Goal: Use online tool/utility: Utilize a website feature to perform a specific function

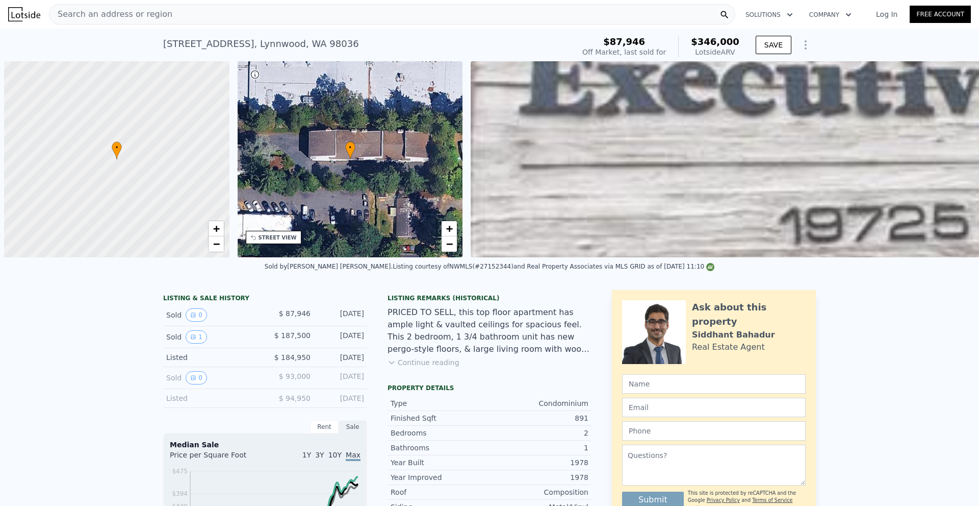
scroll to position [0, 4]
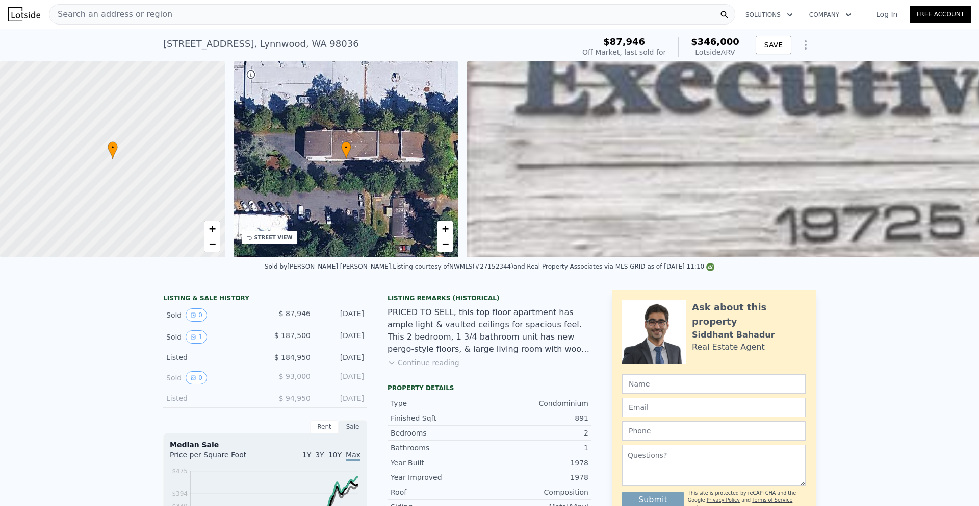
click at [443, 16] on div "Search an address or region" at bounding box center [392, 14] width 687 height 20
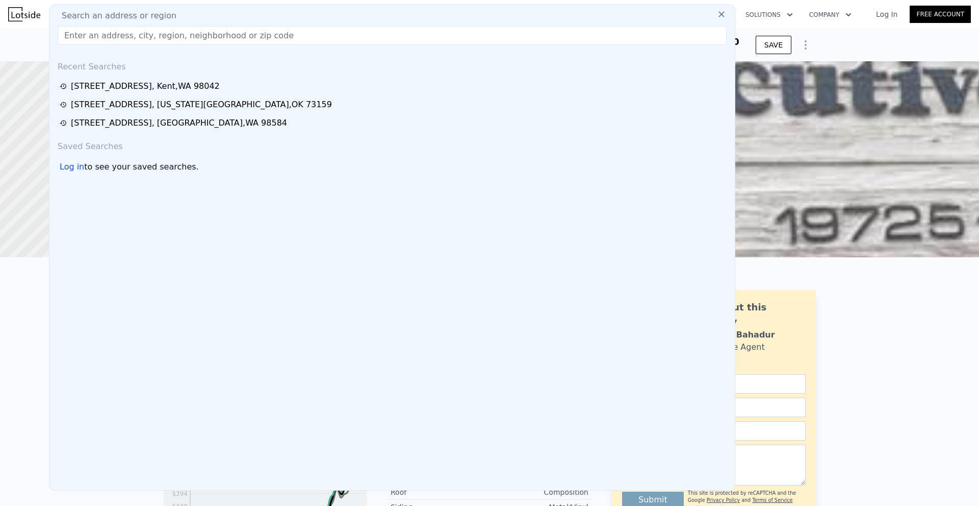
type input "[STREET_ADDRESS][PERSON_NAME]"
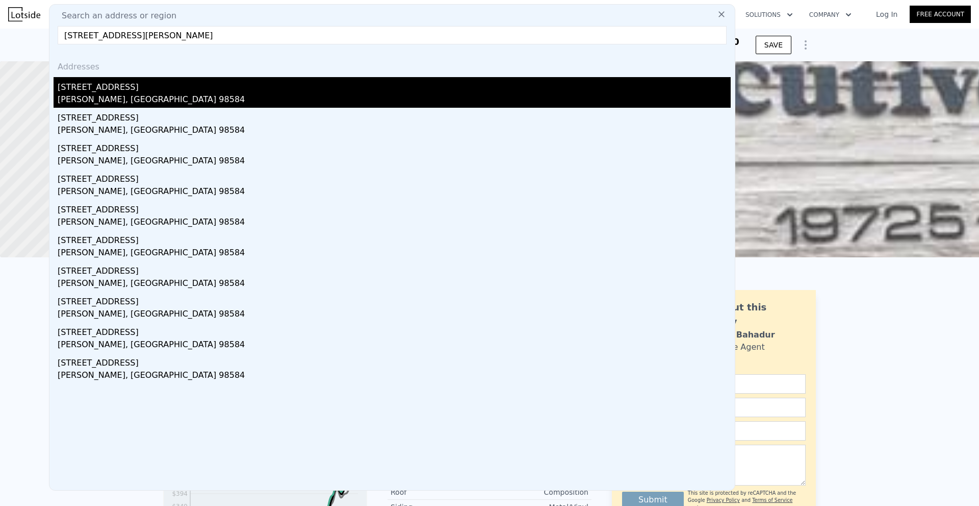
click at [320, 95] on div "[PERSON_NAME], [GEOGRAPHIC_DATA] 98584" at bounding box center [394, 100] width 673 height 14
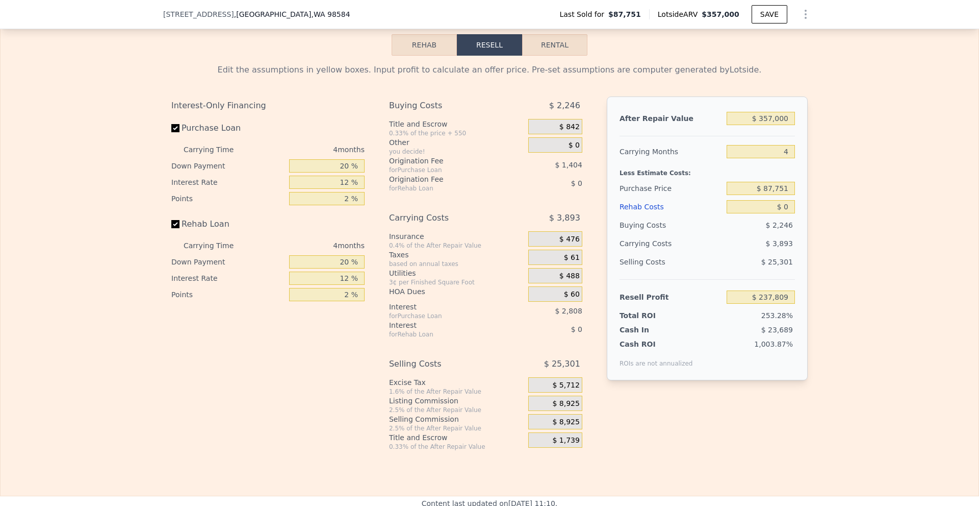
scroll to position [1476, 0]
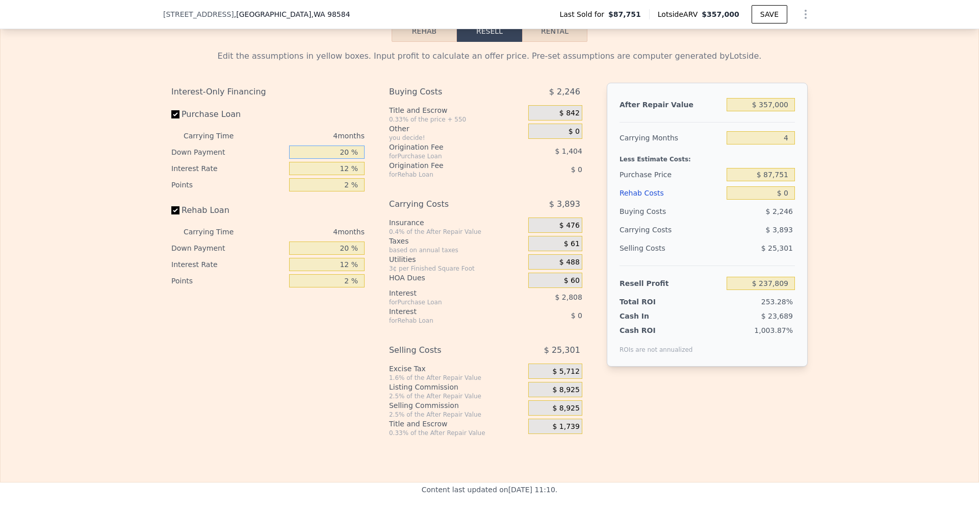
click at [341, 159] on input "20 %" at bounding box center [326, 151] width 75 height 13
type input "10 %"
type input "$ 237,281"
type input "10 %"
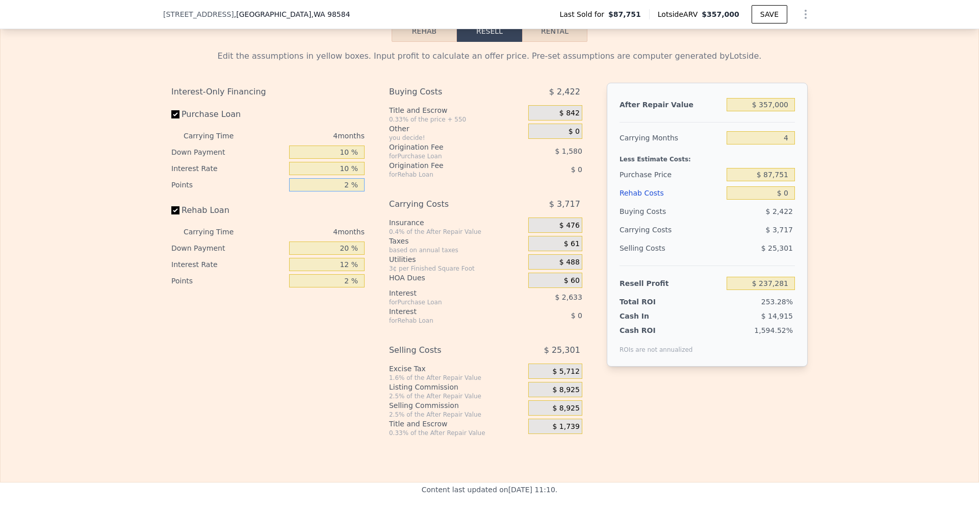
type input "$ 237,809"
type input "1 %"
type input "$ 238,599"
type input "1 %"
type input "10 %"
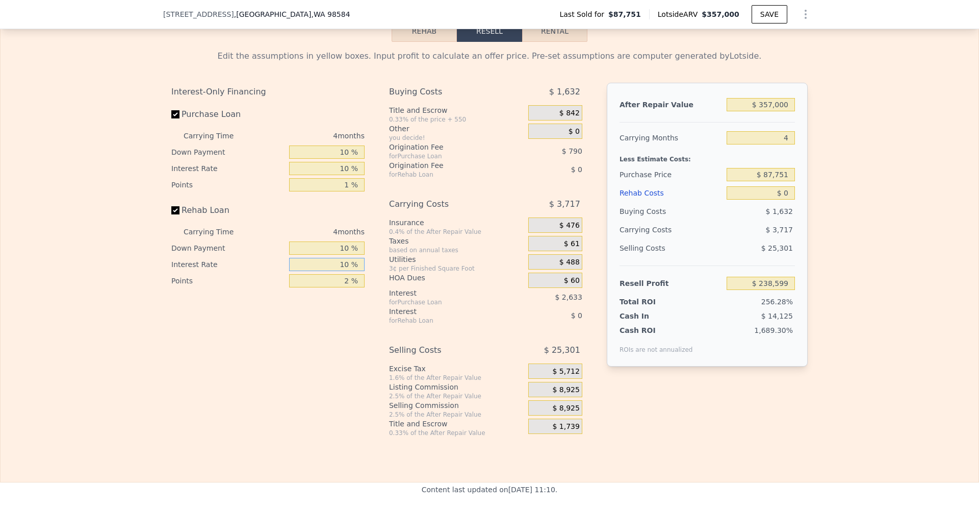
type input "10 %"
type input "1 %"
click at [569, 394] on span "$ 8,925" at bounding box center [565, 389] width 27 height 9
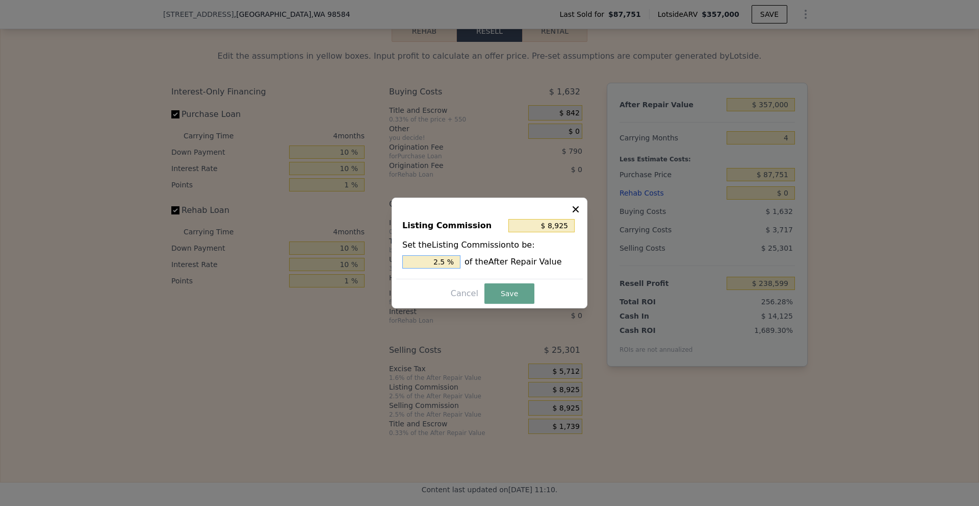
click at [440, 261] on input "2.5 %" at bounding box center [431, 261] width 58 height 13
type input "$ 5,355"
type input "1.5 %"
click at [518, 294] on button "Save" at bounding box center [510, 293] width 50 height 20
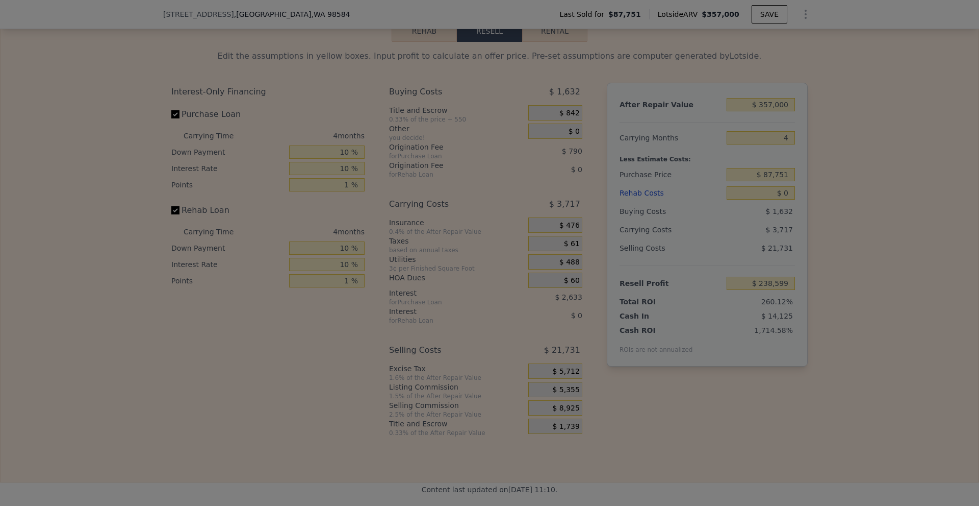
type input "$ 242,169"
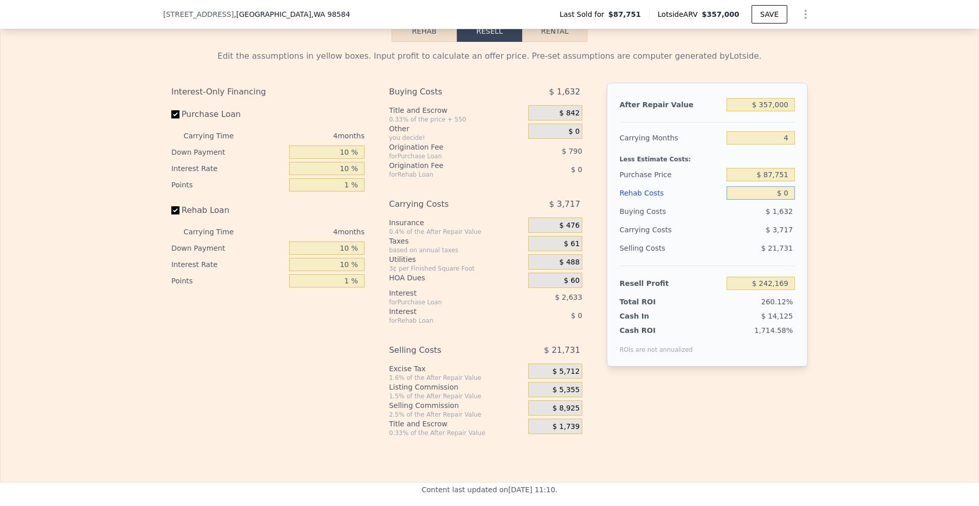
click at [781, 199] on input "$ 0" at bounding box center [761, 192] width 68 height 13
type input "$ 60,000"
type input "$ 179,829"
type input "$ 60,000"
click at [834, 195] on div "Edit the assumptions in yellow boxes. Input profit to calculate an offer price.…" at bounding box center [490, 239] width 978 height 395
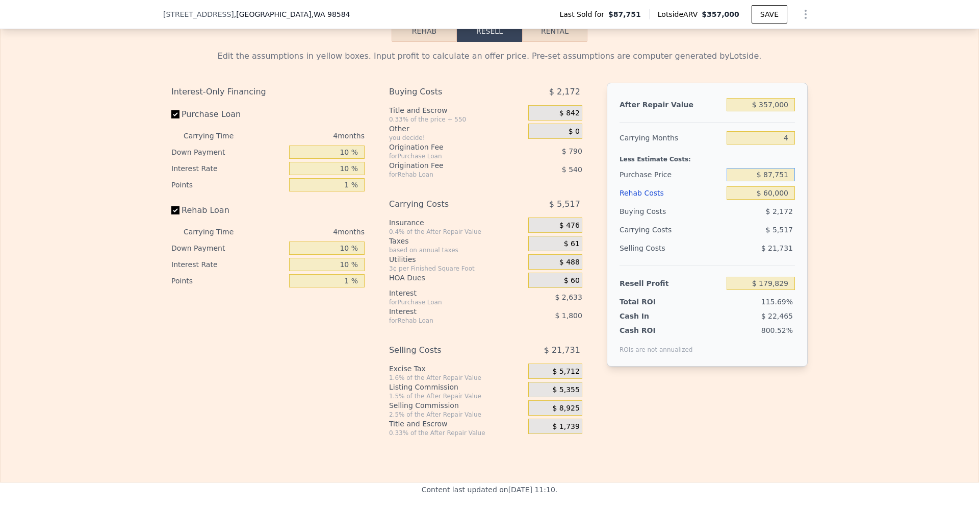
click at [769, 181] on input "$ 87,751" at bounding box center [761, 174] width 68 height 13
click at [824, 191] on div "Edit the assumptions in yellow boxes. Input profit to calculate an offer price.…" at bounding box center [490, 239] width 978 height 395
drag, startPoint x: 764, startPoint y: 189, endPoint x: 771, endPoint y: 189, distance: 7.7
click at [771, 181] on input "$ 87,751" at bounding box center [761, 174] width 68 height 13
type input "$ 200,751"
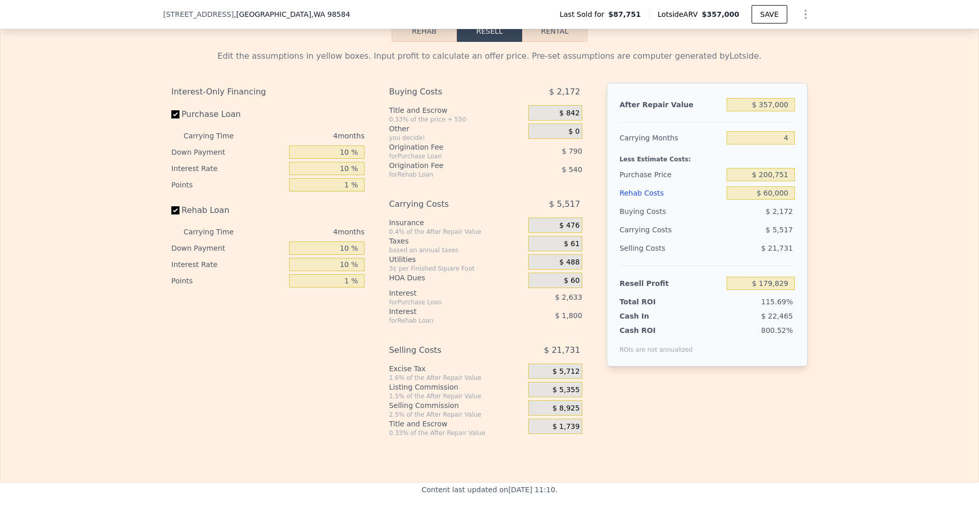
click at [827, 193] on div "Edit the assumptions in yellow boxes. Input profit to calculate an offer price.…" at bounding box center [490, 239] width 978 height 395
type input "$ 62,043"
drag, startPoint x: 774, startPoint y: 189, endPoint x: 834, endPoint y: 194, distance: 60.5
click at [834, 194] on div "Edit the assumptions in yellow boxes. Input profit to calculate an offer price.…" at bounding box center [490, 239] width 978 height 395
type input "$ 200,000"
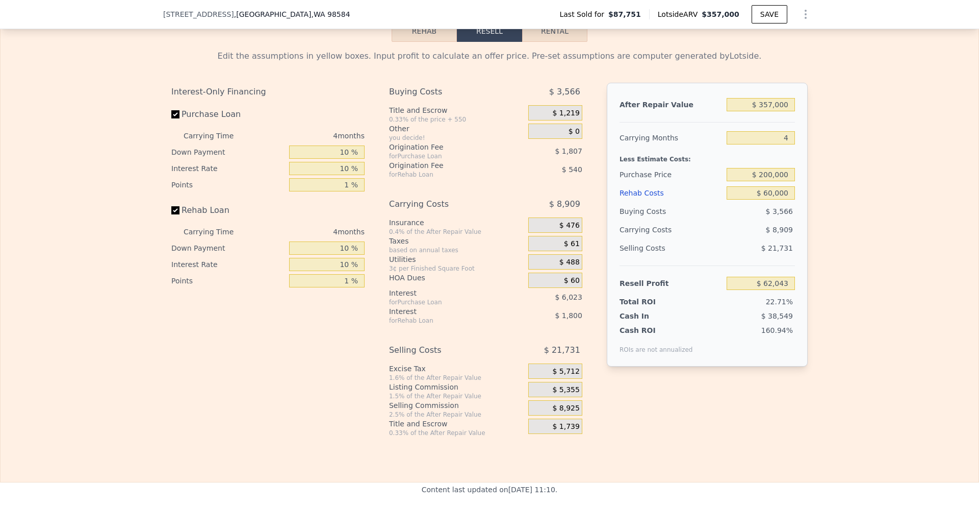
click at [831, 184] on div "Edit the assumptions in yellow boxes. Input profit to calculate an offer price.…" at bounding box center [490, 239] width 978 height 395
type input "$ 62,828"
click at [766, 111] on input "$ 357,000" at bounding box center [761, 104] width 68 height 13
click at [836, 148] on div "Edit the assumptions in yellow boxes. Input profit to calculate an offer price.…" at bounding box center [490, 239] width 978 height 395
click at [779, 181] on input "$ 200,000" at bounding box center [761, 174] width 68 height 13
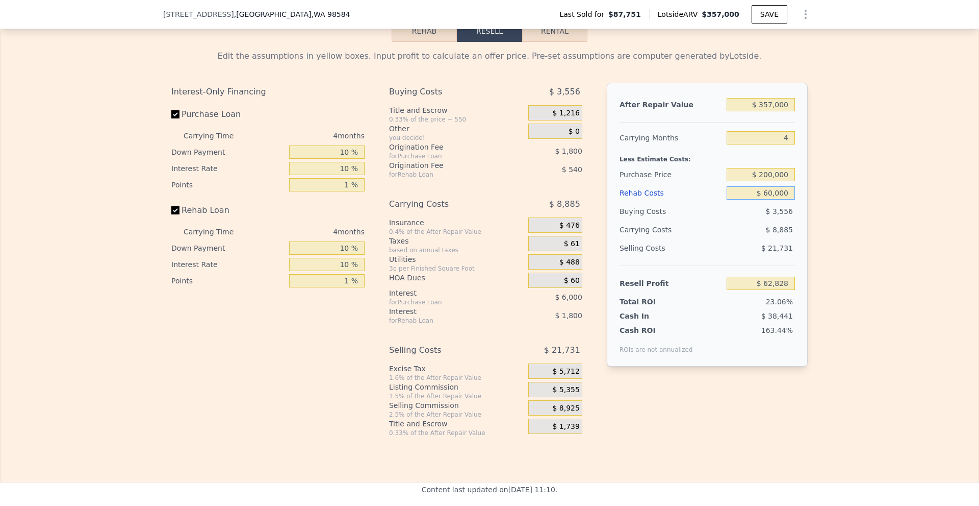
click at [779, 199] on input "$ 60,000" at bounding box center [761, 192] width 68 height 13
click at [846, 213] on div "Edit the assumptions in yellow boxes. Input profit to calculate an offer price.…" at bounding box center [490, 239] width 978 height 395
click at [765, 199] on input "$ 60,000" at bounding box center [761, 192] width 68 height 13
type input "$ 80,000"
click at [839, 230] on div "Edit the assumptions in yellow boxes. Input profit to calculate an offer price.…" at bounding box center [490, 239] width 978 height 395
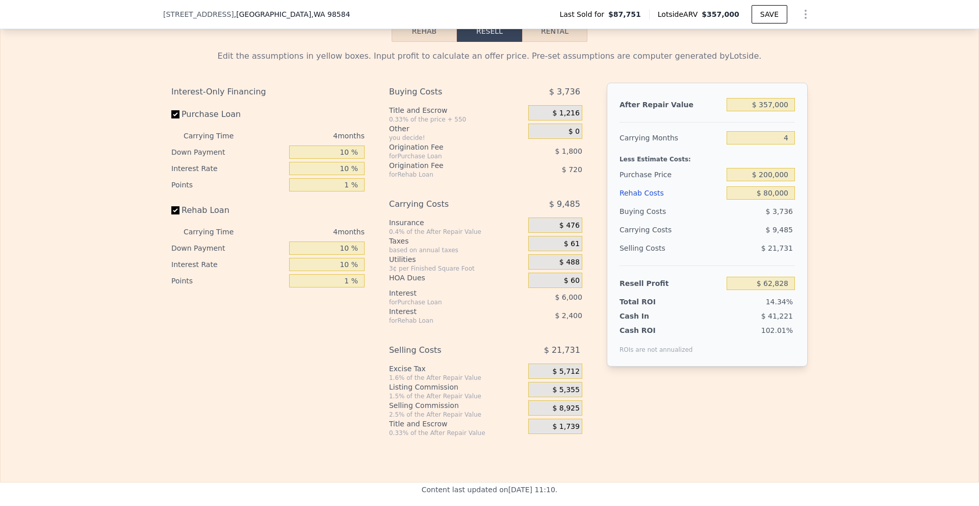
type input "$ 42,048"
type input "$ 0"
type input "$ 237,809"
drag, startPoint x: 765, startPoint y: 120, endPoint x: 771, endPoint y: 120, distance: 5.6
click at [771, 111] on input "$ 357,000" at bounding box center [761, 104] width 68 height 13
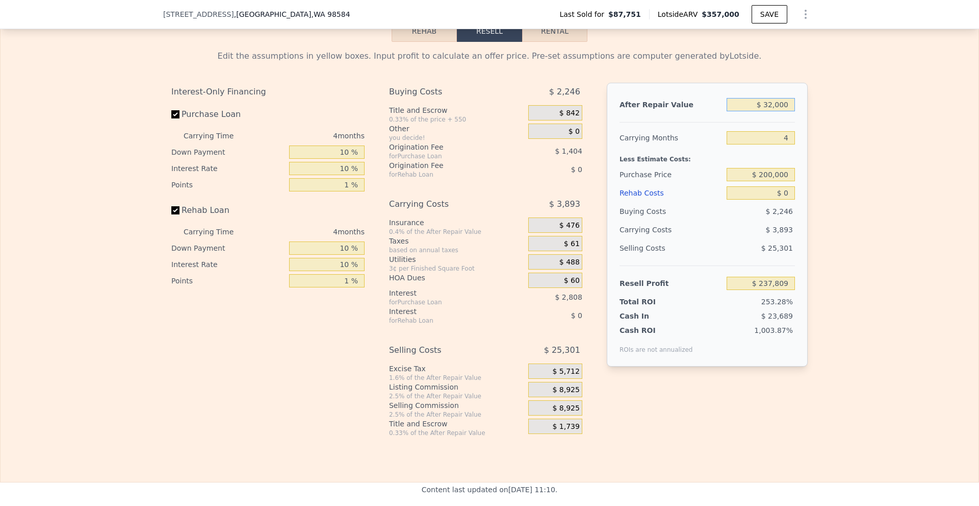
type input "$ 320,000"
type input "$ 203,423"
type input "$ 320,000"
click at [816, 149] on div "Edit the assumptions in yellow boxes. Input profit to calculate an offer price.…" at bounding box center [490, 239] width 978 height 395
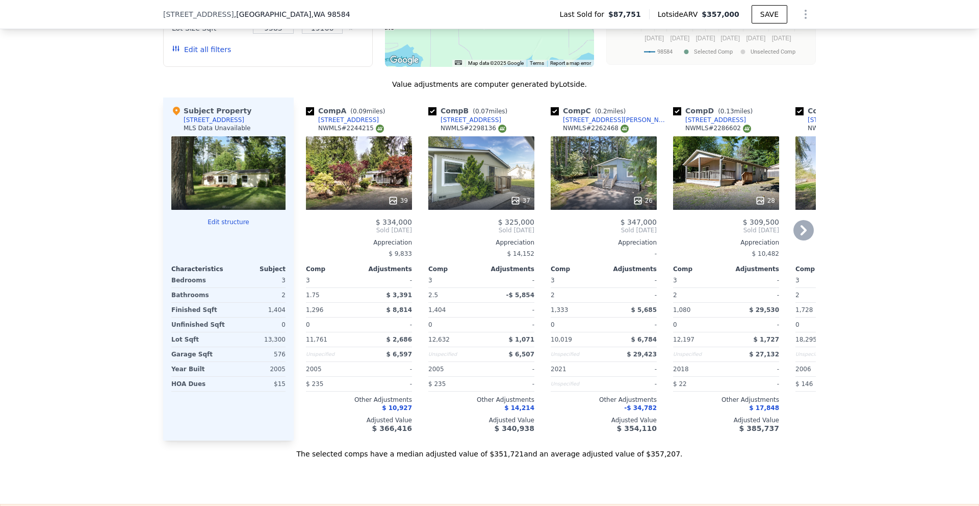
scroll to position [966, 0]
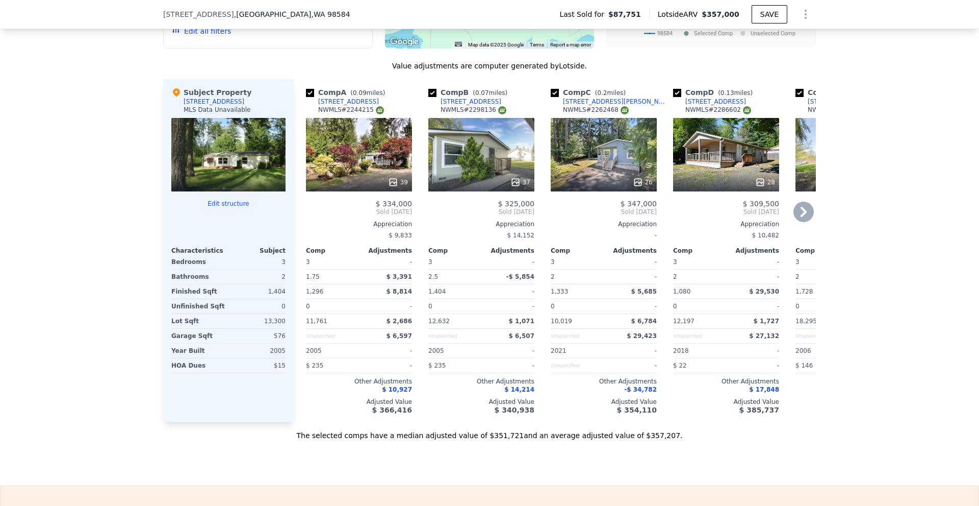
click at [395, 191] on div at bounding box center [359, 182] width 106 height 18
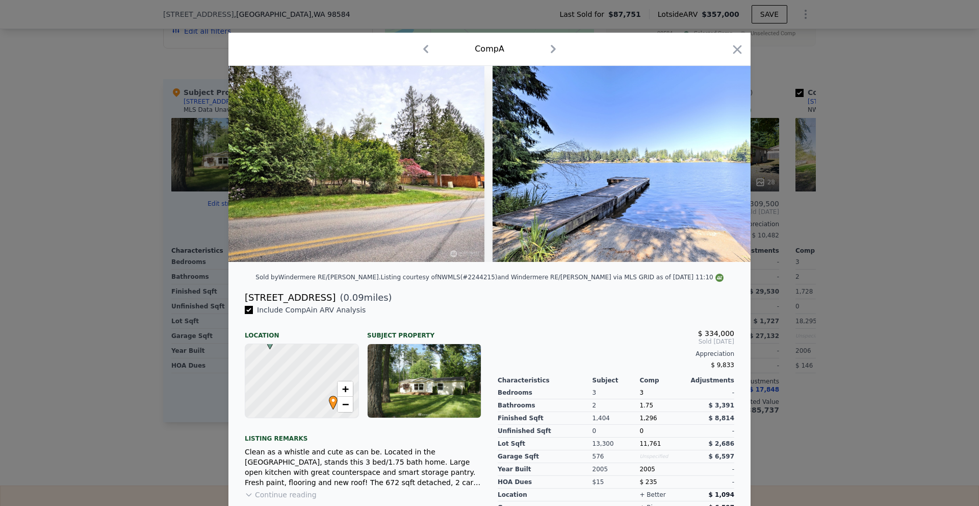
scroll to position [0, 9430]
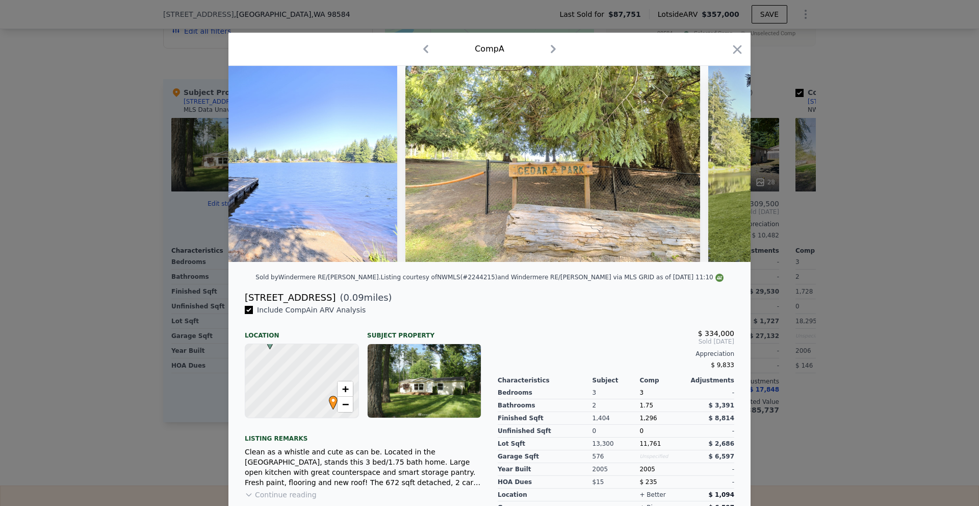
click at [879, 289] on div at bounding box center [489, 253] width 979 height 506
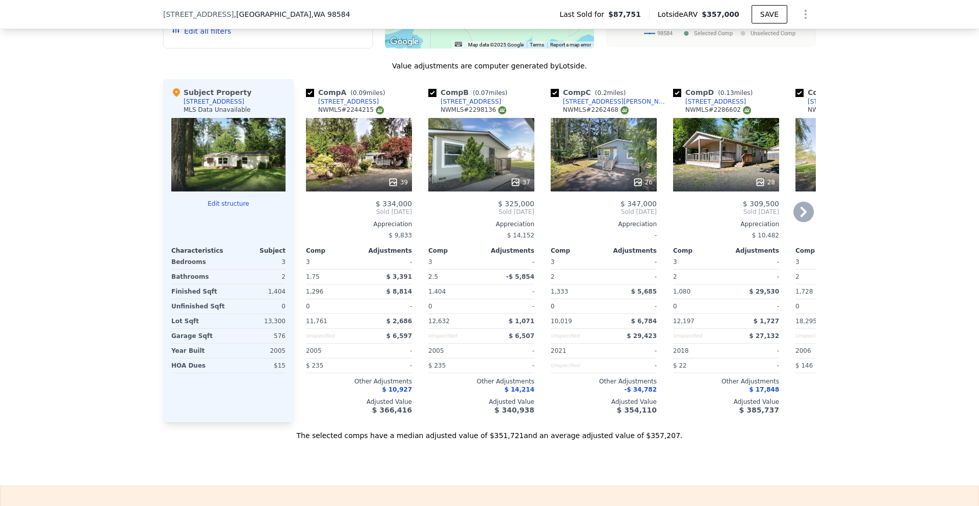
click at [502, 180] on div "37" at bounding box center [481, 154] width 106 height 73
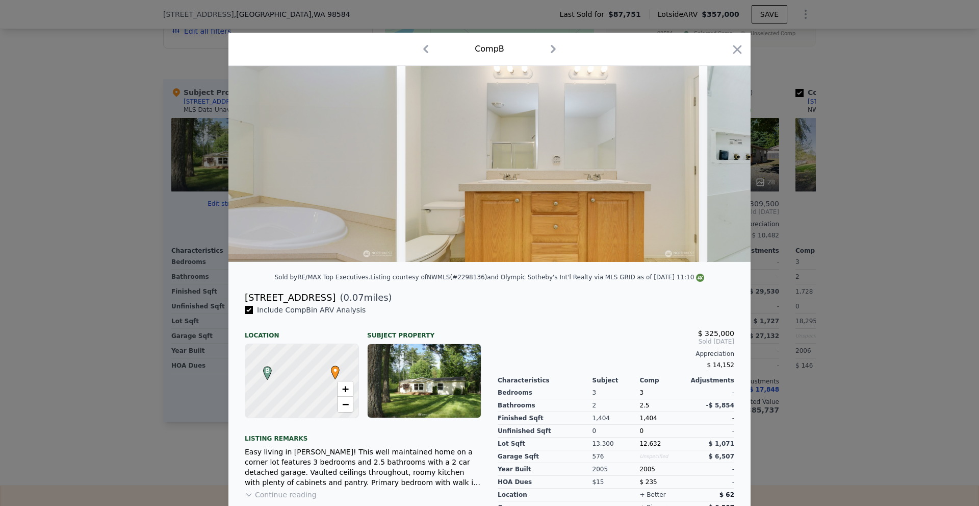
scroll to position [0, 10453]
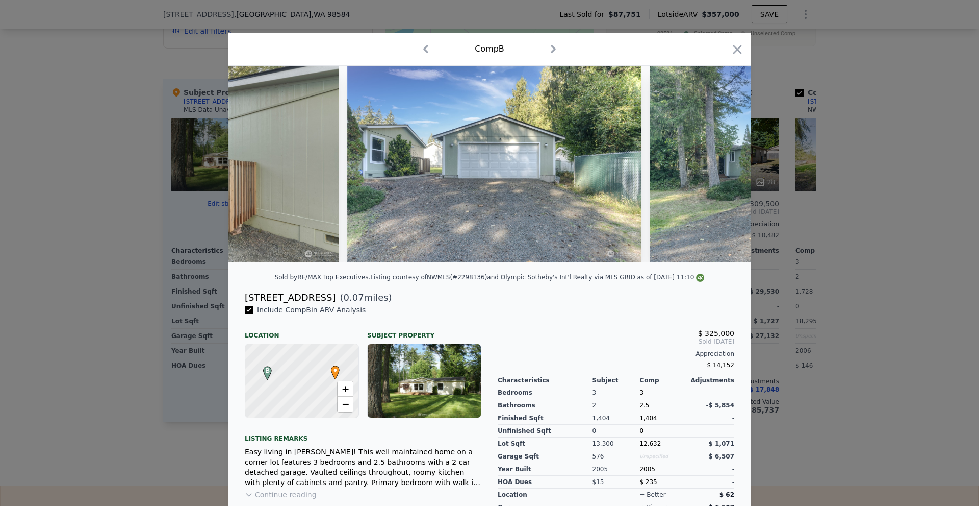
click at [897, 284] on div at bounding box center [489, 253] width 979 height 506
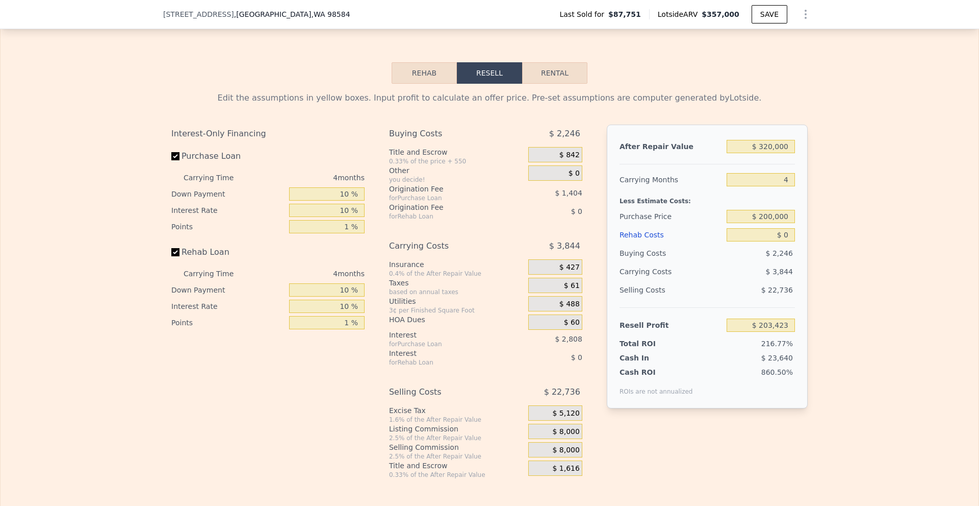
scroll to position [1527, 0]
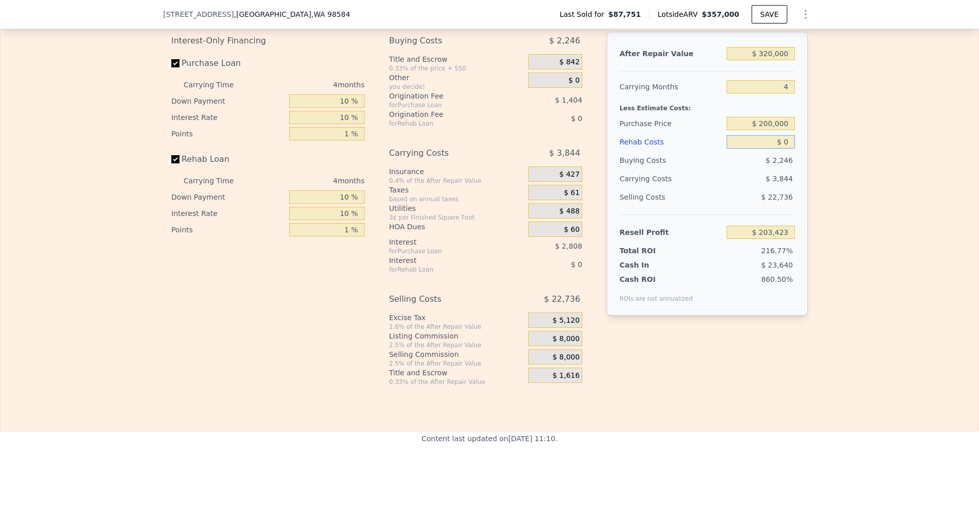
click at [780, 148] on input "$ 0" at bounding box center [761, 141] width 68 height 13
click at [833, 159] on div "Edit the assumptions in yellow boxes. Input profit to calculate an offer price.…" at bounding box center [490, 188] width 978 height 395
drag, startPoint x: 779, startPoint y: 156, endPoint x: 787, endPoint y: 157, distance: 7.8
click at [787, 148] on input "$ 0" at bounding box center [761, 141] width 68 height 13
click at [782, 148] on input "$ 0" at bounding box center [761, 141] width 68 height 13
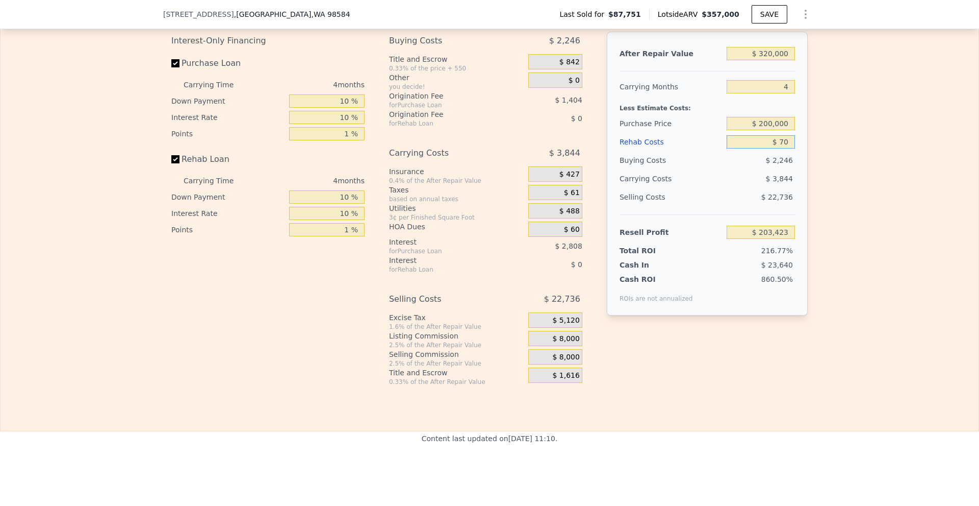
type input "$ 700"
type input "$ 202,688"
type input "$ 700,000"
type input "-$ 530,177"
type input "$ 70,000"
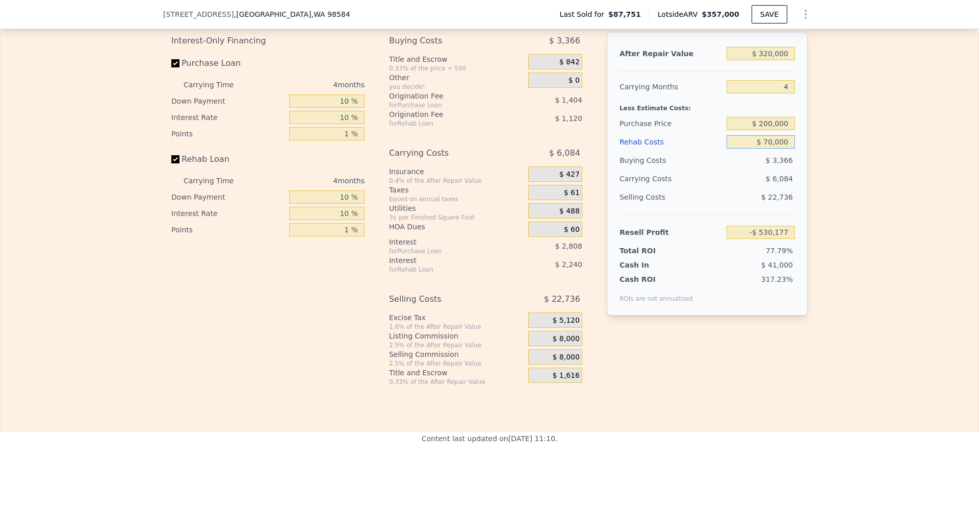
type input "$ 130,063"
type input "$ 70,000"
click at [862, 146] on div "Edit the assumptions in yellow boxes. Input profit to calculate an offer price.…" at bounding box center [490, 188] width 978 height 395
click at [763, 130] on input "$ 200,000" at bounding box center [761, 123] width 68 height 13
click at [848, 146] on div "Edit the assumptions in yellow boxes. Input profit to calculate an offer price.…" at bounding box center [490, 188] width 978 height 395
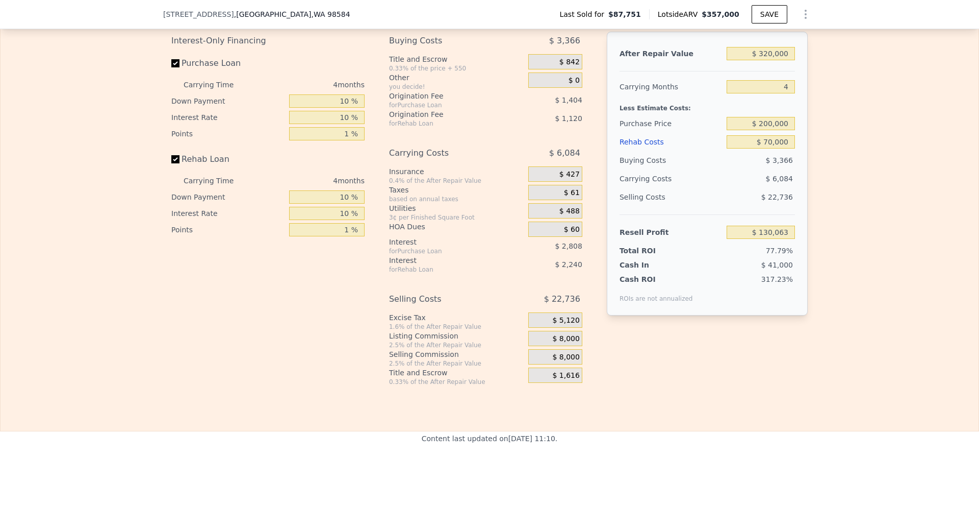
type input "$ 12,052"
click at [766, 130] on input "$ 200,000" at bounding box center [761, 123] width 68 height 13
type input "$ 160,000"
click at [847, 156] on div "Edit the assumptions in yellow boxes. Input profit to calculate an offer price.…" at bounding box center [490, 188] width 978 height 395
type input "$ 54,105"
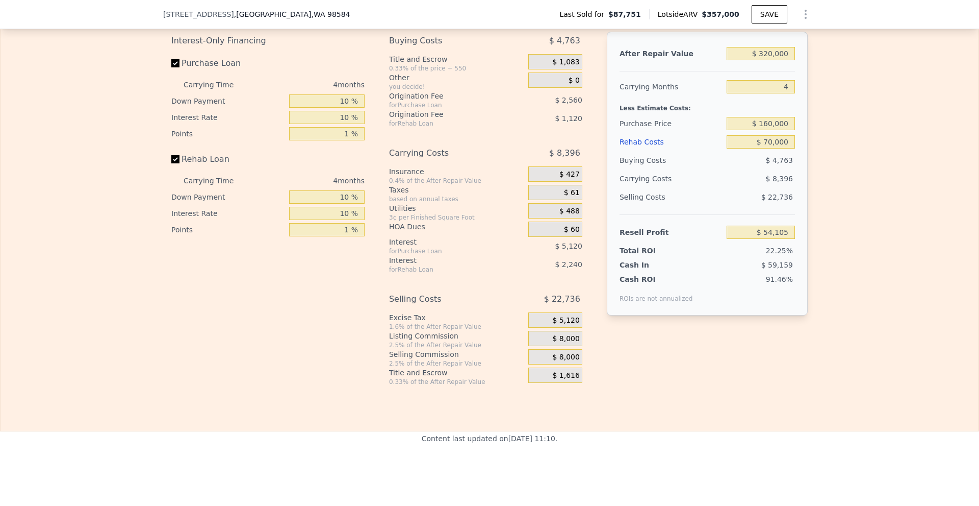
click at [844, 158] on div "Edit the assumptions in yellow boxes. Input profit to calculate an offer price.…" at bounding box center [490, 188] width 978 height 395
click at [569, 343] on span "$ 8,000" at bounding box center [565, 338] width 27 height 9
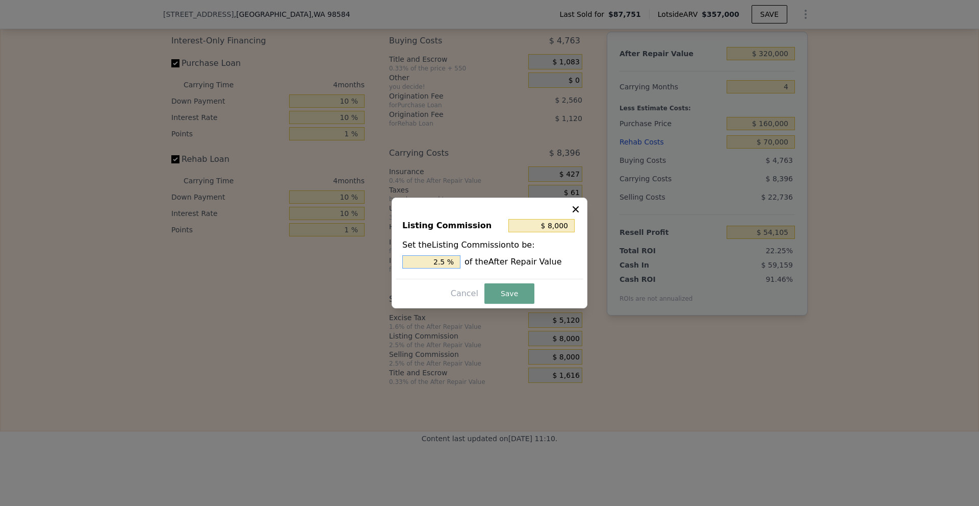
click at [439, 262] on input "2.5 %" at bounding box center [431, 261] width 58 height 13
type input "$ 40,000"
type input "12.5 %"
click at [438, 262] on input "12.5 %" at bounding box center [431, 261] width 58 height 13
type input "$ 4,800"
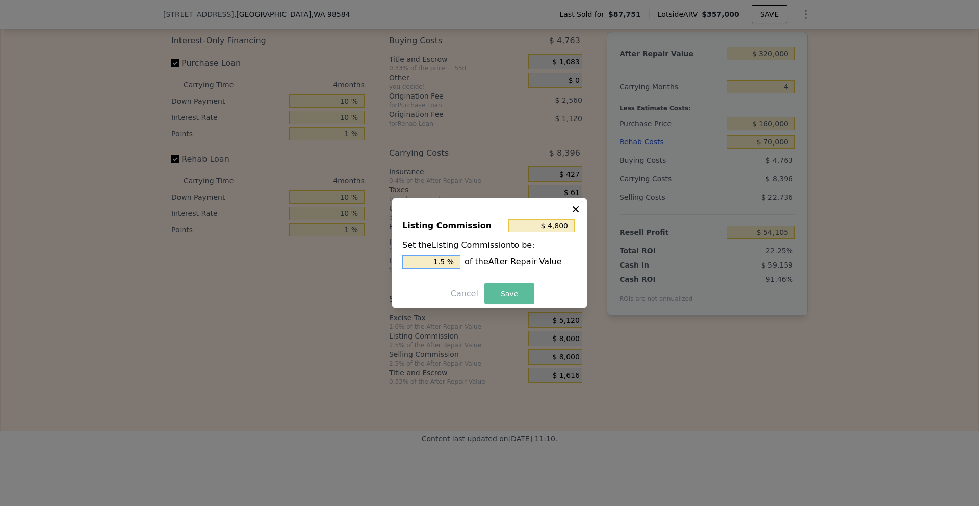
type input "1.5 %"
click at [524, 294] on button "Save" at bounding box center [510, 293] width 50 height 20
type input "$ 57,305"
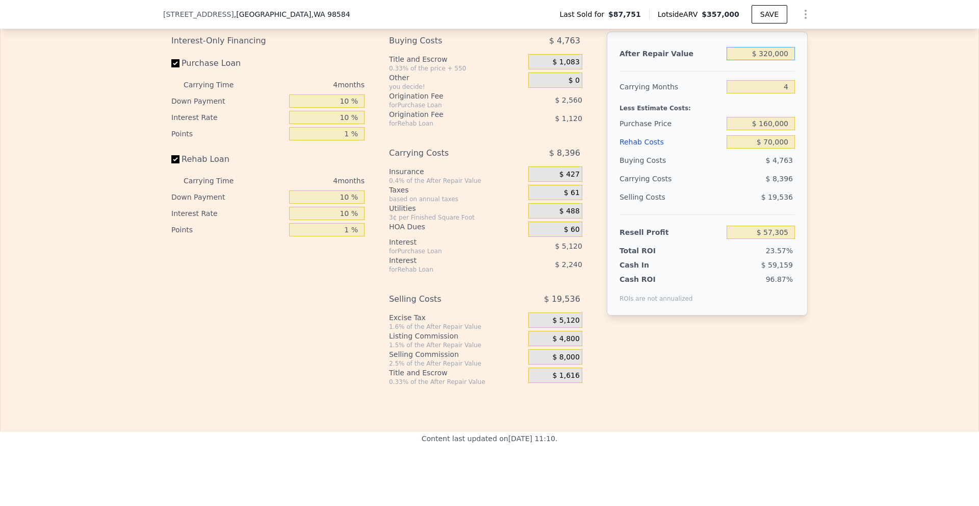
click at [767, 60] on input "$ 320,000" at bounding box center [761, 53] width 68 height 13
type input "$ 300,000"
type input "$ 38,519"
click at [872, 103] on div "Edit the assumptions in yellow boxes. Input profit to calculate an offer price.…" at bounding box center [490, 188] width 978 height 395
click at [773, 130] on input "$ 160,000" at bounding box center [761, 123] width 68 height 13
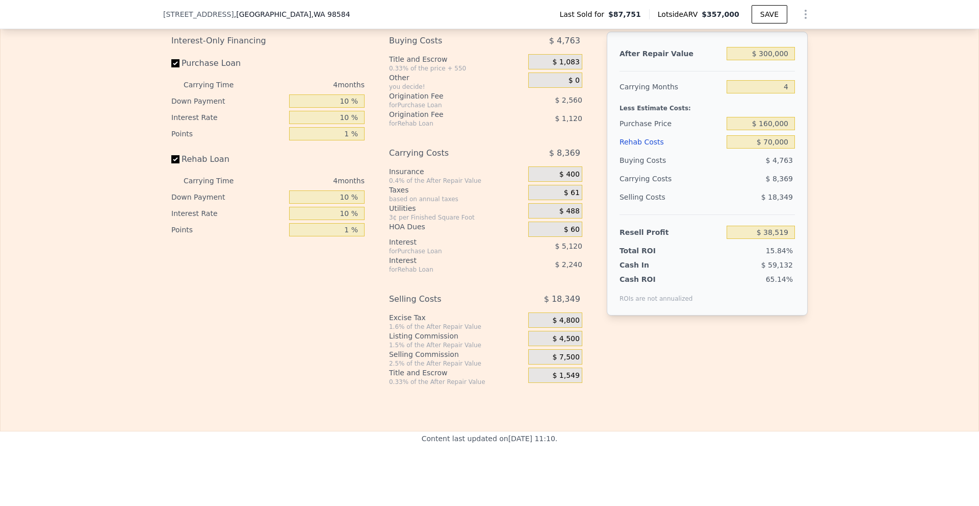
click at [856, 172] on div "Edit the assumptions in yellow boxes. Input profit to calculate an offer price.…" at bounding box center [490, 188] width 978 height 395
click at [771, 148] on input "$ 70,000" at bounding box center [761, 141] width 68 height 13
click at [840, 158] on div "Edit the assumptions in yellow boxes. Input profit to calculate an offer price.…" at bounding box center [490, 188] width 978 height 395
click at [766, 130] on input "$ 160,000" at bounding box center [761, 123] width 68 height 13
click at [861, 147] on div "Edit the assumptions in yellow boxes. Input profit to calculate an offer price.…" at bounding box center [490, 188] width 978 height 395
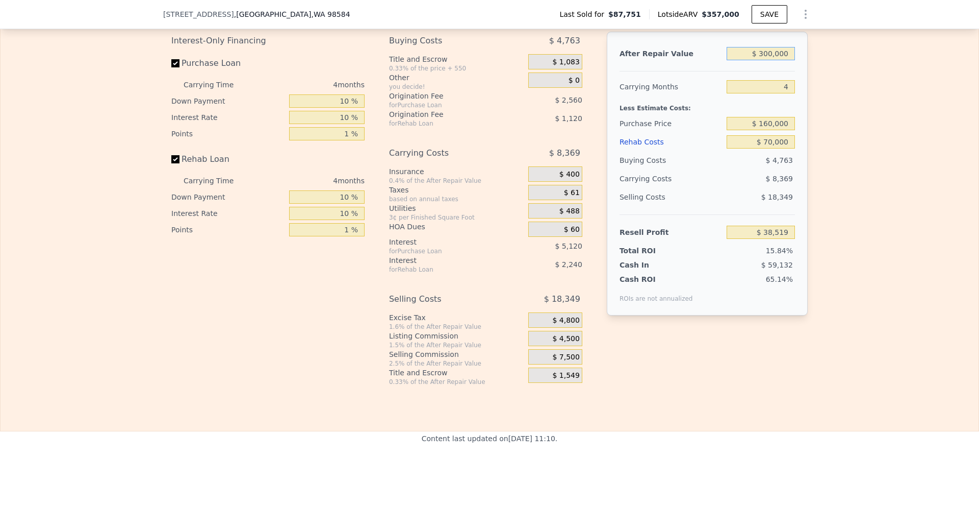
click at [769, 60] on input "$ 300,000" at bounding box center [761, 53] width 68 height 13
type input "$ 330,000"
type input "$ 66,699"
click at [882, 128] on div "Edit the assumptions in yellow boxes. Input profit to calculate an offer price.…" at bounding box center [490, 188] width 978 height 395
drag, startPoint x: 781, startPoint y: 103, endPoint x: 805, endPoint y: 100, distance: 24.1
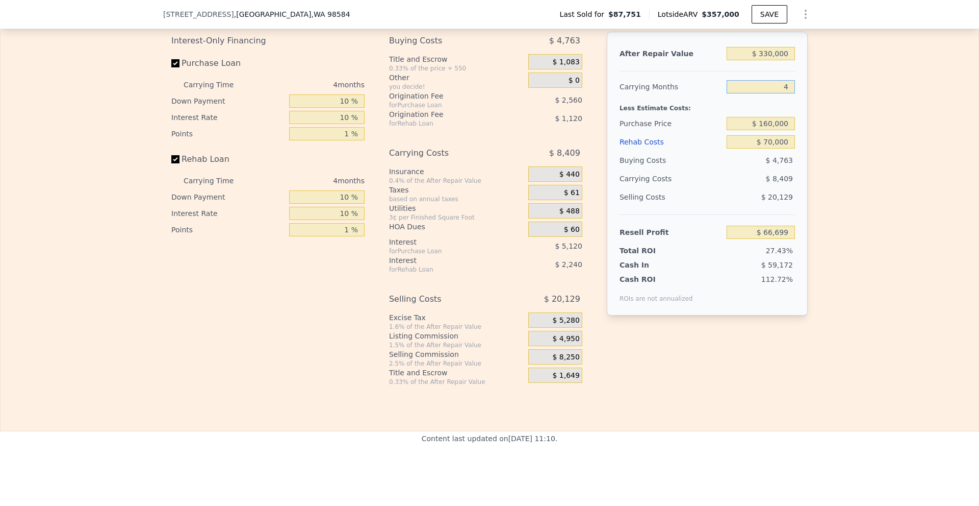
click at [805, 100] on div "Edit the assumptions in yellow boxes. Input profit to calculate an offer price.…" at bounding box center [489, 188] width 653 height 395
type input "5"
type input "$ 64,596"
click at [835, 114] on div "Edit the assumptions in yellow boxes. Input profit to calculate an offer price.…" at bounding box center [490, 188] width 978 height 395
drag, startPoint x: 774, startPoint y: 107, endPoint x: 822, endPoint y: 129, distance: 52.5
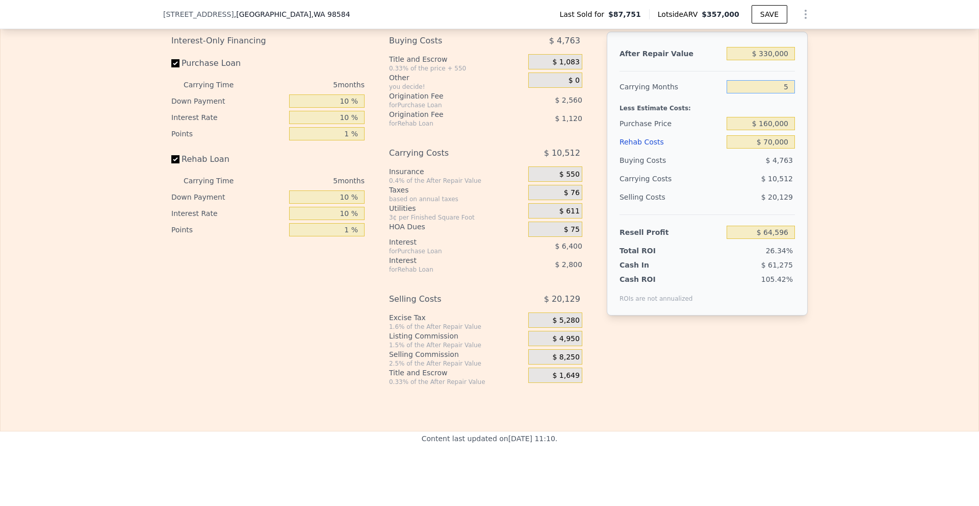
click at [803, 107] on div "After Repair Value $ 330,000 Carrying Months 5 Less Estimate Costs: Purchase Pr…" at bounding box center [707, 174] width 201 height 284
type input "6"
type input "$ 62,494"
click at [822, 129] on div "Edit the assumptions in yellow boxes. Input profit to calculate an offer price.…" at bounding box center [490, 188] width 978 height 395
click at [766, 148] on input "$ 70,000" at bounding box center [761, 141] width 68 height 13
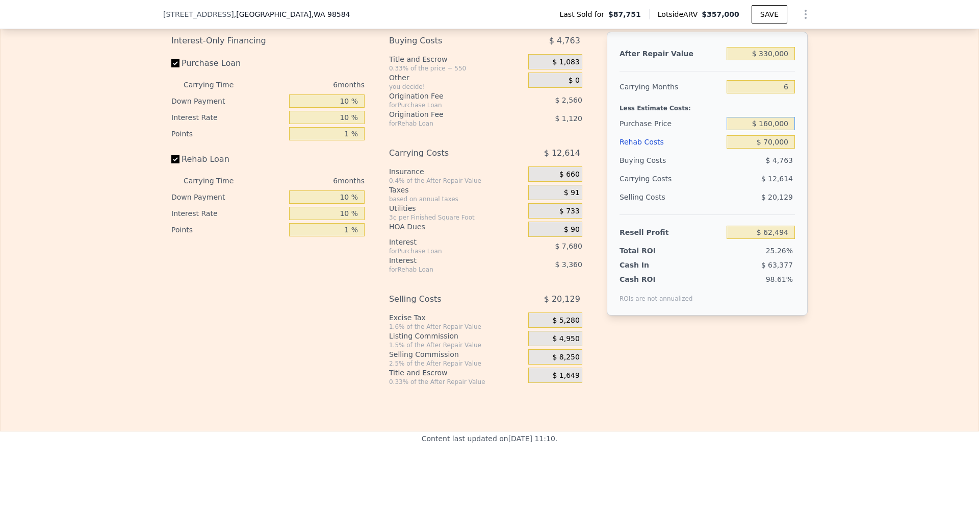
click at [765, 130] on input "$ 160,000" at bounding box center [761, 123] width 68 height 13
type input "$ 180,000"
click at [898, 170] on div "Edit the assumptions in yellow boxes. Input profit to calculate an offer price.…" at bounding box center [490, 188] width 978 height 395
type input "$ 41,148"
click at [765, 148] on input "$ 70,000" at bounding box center [761, 141] width 68 height 13
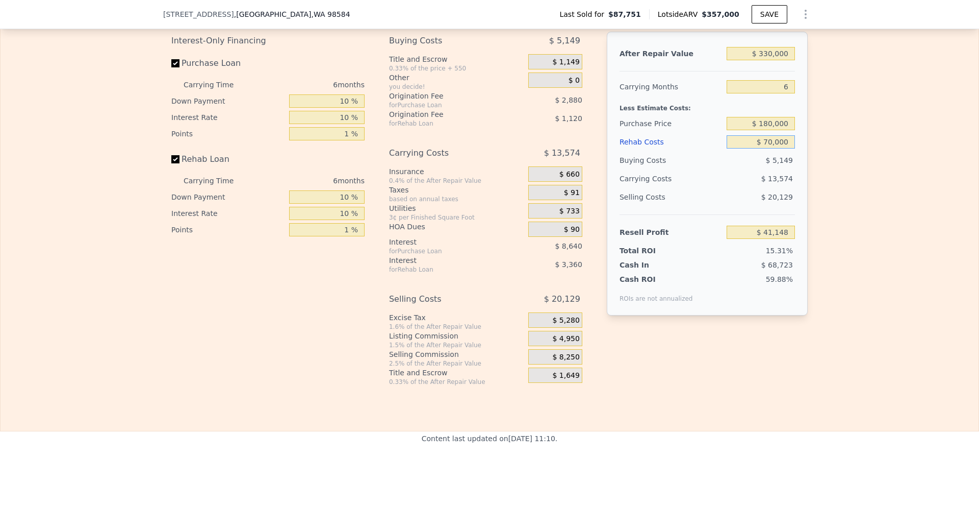
type input "$ 90,000"
type input "$ 19,868"
click at [827, 170] on div "Edit the assumptions in yellow boxes. Input profit to calculate an offer price.…" at bounding box center [490, 188] width 978 height 395
click at [767, 148] on input "$ 90,000" at bounding box center [761, 141] width 68 height 13
type input "$ 10,000"
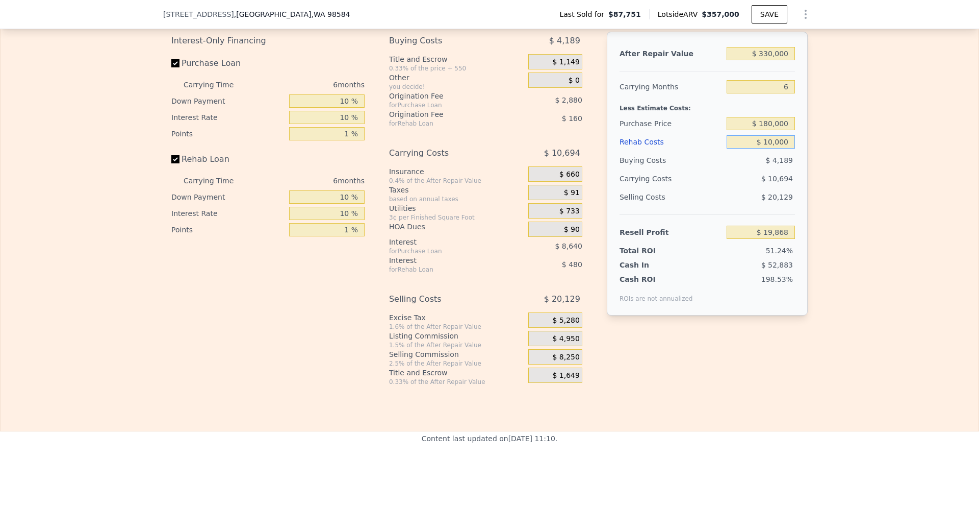
type input "$ 104,988"
type input "$ 100,000"
type input "$ 9,228"
click at [828, 171] on div "Edit the assumptions in yellow boxes. Input profit to calculate an offer price.…" at bounding box center [490, 188] width 978 height 395
drag, startPoint x: 769, startPoint y: 136, endPoint x: 761, endPoint y: 137, distance: 8.7
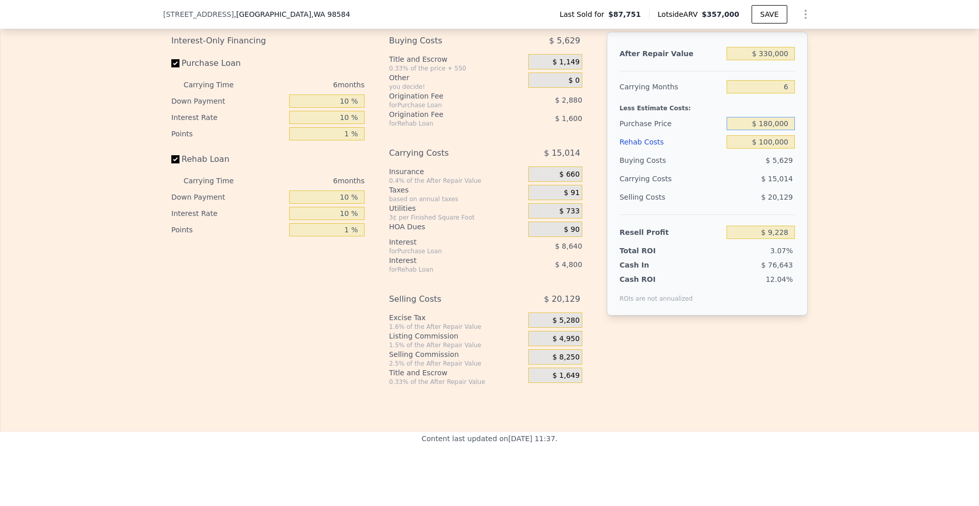
click at [761, 130] on input "$ 180,000" at bounding box center [761, 123] width 68 height 13
type input "$ 357,000"
type input "4"
type input "$ 0"
click at [768, 60] on input "$ 357,000" at bounding box center [761, 53] width 68 height 13
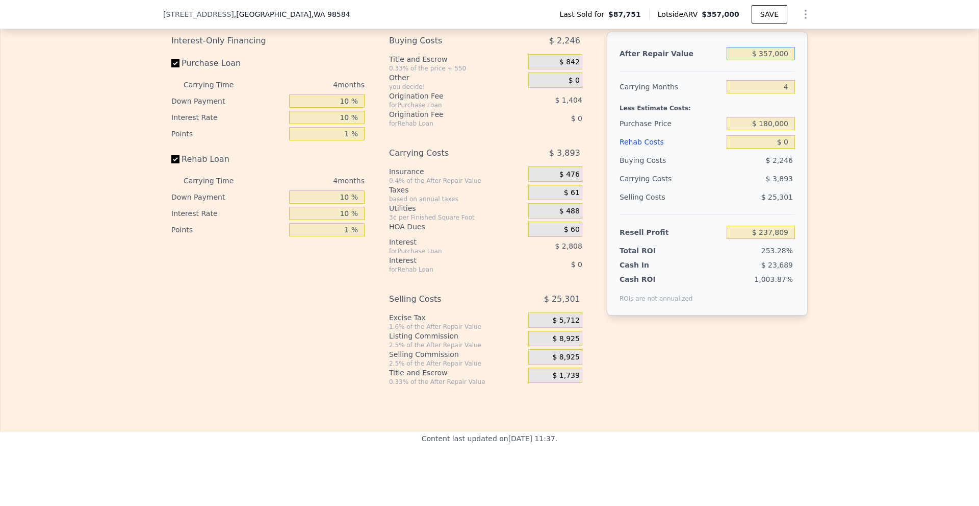
type input "$ 140,825"
click at [770, 60] on input "$ 357,000" at bounding box center [761, 53] width 68 height 13
click at [765, 60] on input "$ 357,000" at bounding box center [761, 53] width 68 height 13
type input "$ 3,000"
type input "-$ 188,160"
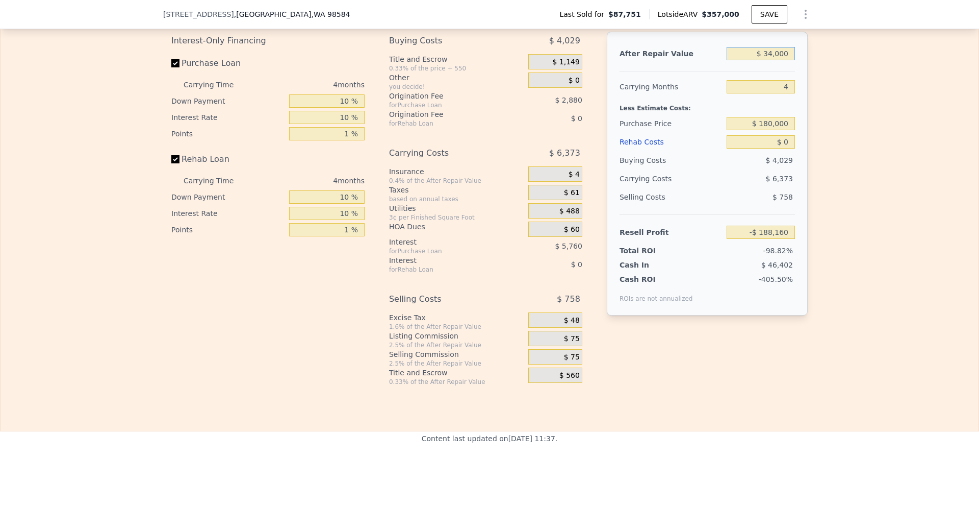
type input "$ 340,000"
type input "$ 125,027"
type input "$ 340,000"
click at [811, 99] on div "Edit the assumptions in yellow boxes. Input profit to calculate an offer price.…" at bounding box center [489, 188] width 653 height 395
drag, startPoint x: 775, startPoint y: 103, endPoint x: 801, endPoint y: 106, distance: 26.3
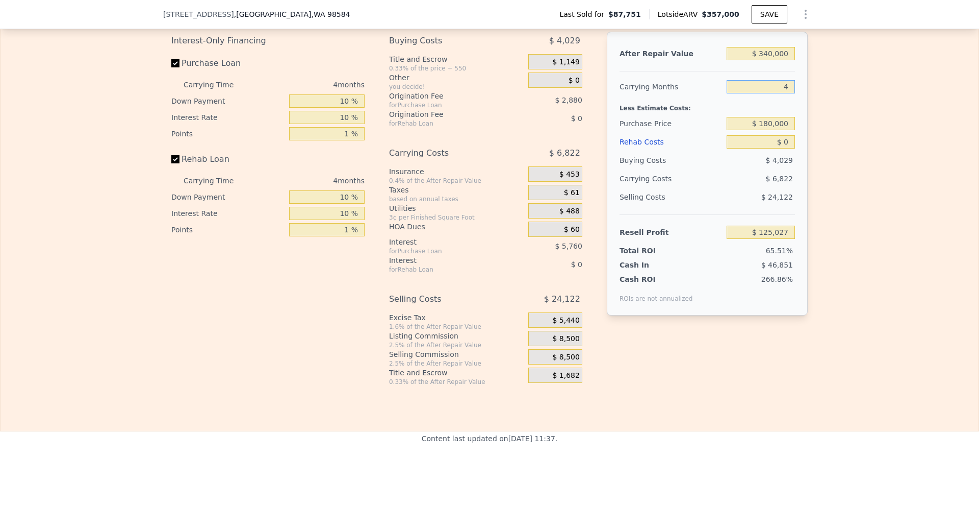
click at [801, 106] on div "After Repair Value $ 340,000 Carrying Months 4 Less Estimate Costs: Purchase Pr…" at bounding box center [707, 174] width 201 height 284
type input "7"
type input "$ 119,910"
type input "6"
type input "$ 121,615"
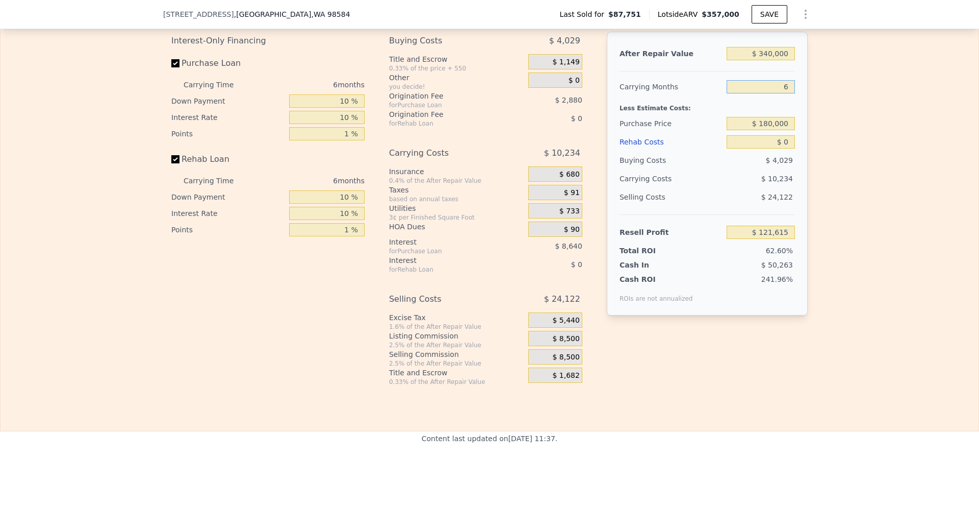
type input "6"
click at [833, 125] on div "Edit the assumptions in yellow boxes. Input profit to calculate an offer price.…" at bounding box center [490, 188] width 978 height 395
drag, startPoint x: 781, startPoint y: 155, endPoint x: 799, endPoint y: 157, distance: 18.5
click at [799, 157] on div "After Repair Value $ 340,000 Carrying Months 6 Less Estimate Costs: Purchase Pr…" at bounding box center [707, 174] width 201 height 284
type input "$ 10,000"
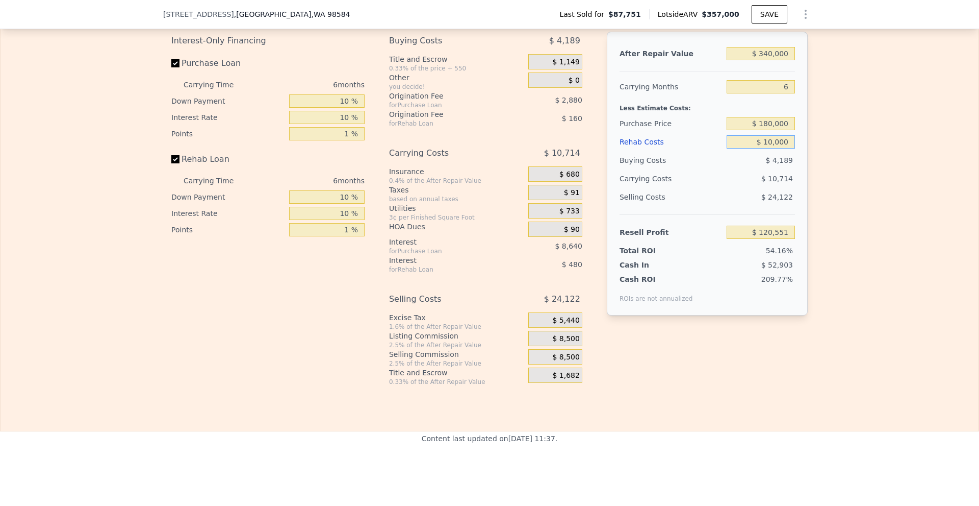
type input "$ 110,975"
type input "$ 100,000"
type input "$ 15,215"
click at [817, 157] on div "Edit the assumptions in yellow boxes. Input profit to calculate an offer price.…" at bounding box center [490, 188] width 978 height 395
click at [766, 130] on input "$ 180,000" at bounding box center [761, 123] width 68 height 13
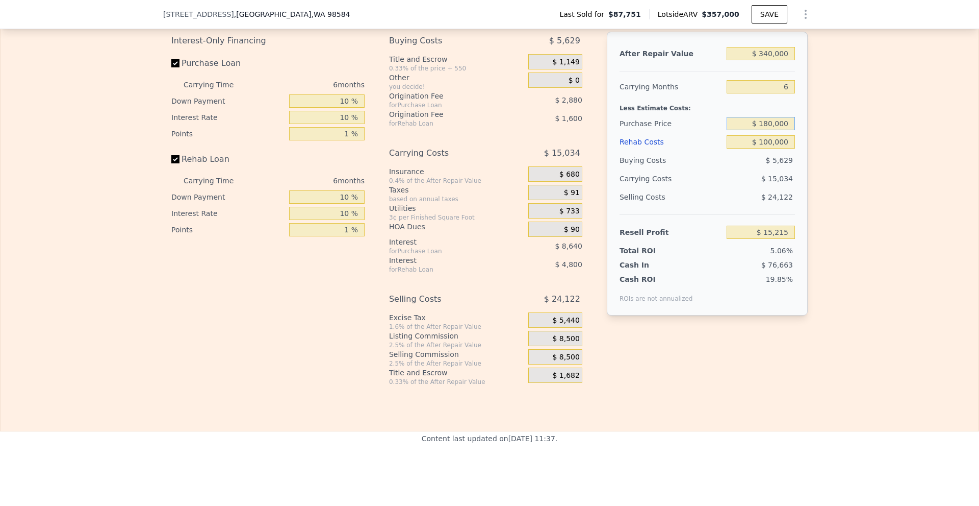
click at [774, 130] on input "$ 180,000" at bounding box center [761, 123] width 68 height 13
click at [853, 142] on div "Edit the assumptions in yellow boxes. Input profit to calculate an offer price.…" at bounding box center [490, 188] width 978 height 395
click at [769, 130] on input "$ 180,000" at bounding box center [761, 123] width 68 height 13
drag, startPoint x: 768, startPoint y: 160, endPoint x: 761, endPoint y: 159, distance: 6.7
click at [761, 148] on input "$ 100,000" at bounding box center [761, 141] width 68 height 13
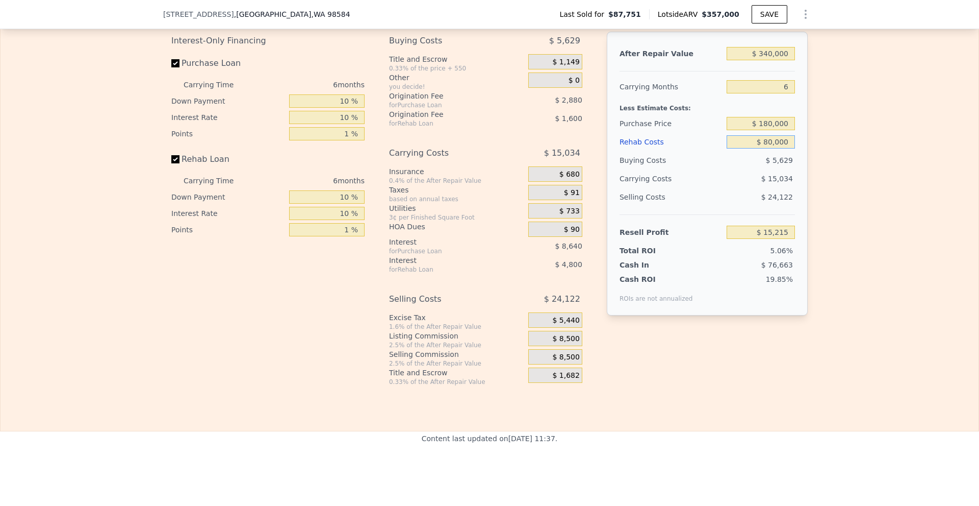
type input "$ 80,000"
type input "$ 36,495"
click at [895, 189] on div "Edit the assumptions in yellow boxes. Input profit to calculate an offer price.…" at bounding box center [490, 188] width 978 height 395
click at [569, 343] on span "$ 8,500" at bounding box center [565, 338] width 27 height 9
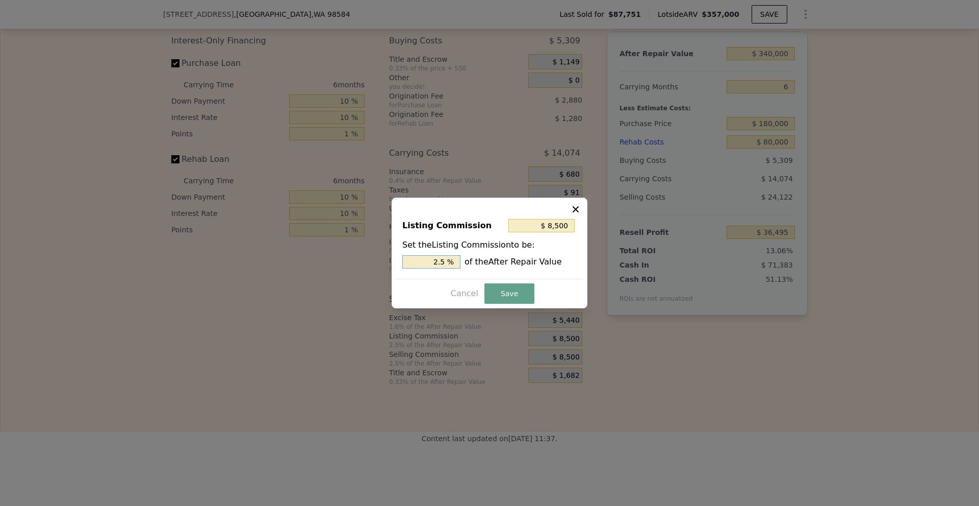
click at [440, 261] on input "2.5 %" at bounding box center [431, 261] width 58 height 13
type input "$ 5,100"
type input "1.5 %"
click at [500, 298] on button "Save" at bounding box center [510, 293] width 50 height 20
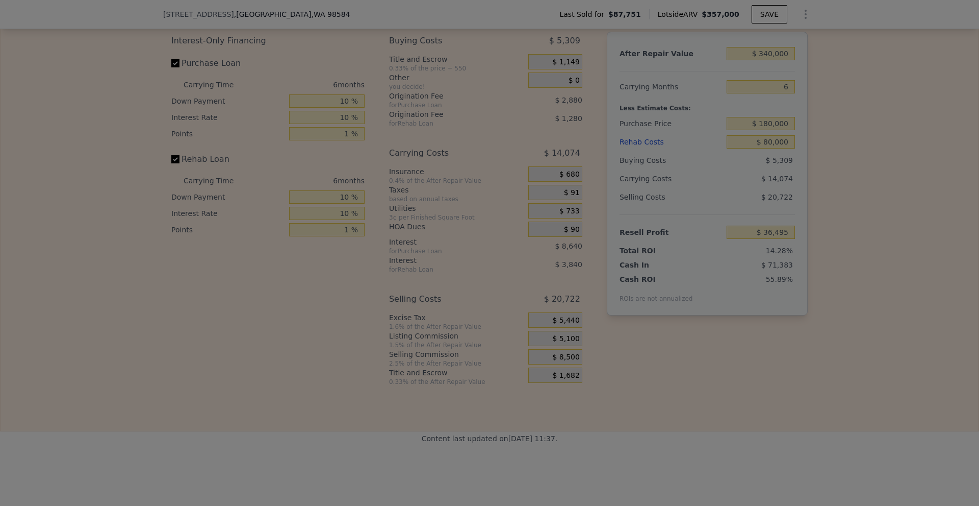
type input "$ 39,895"
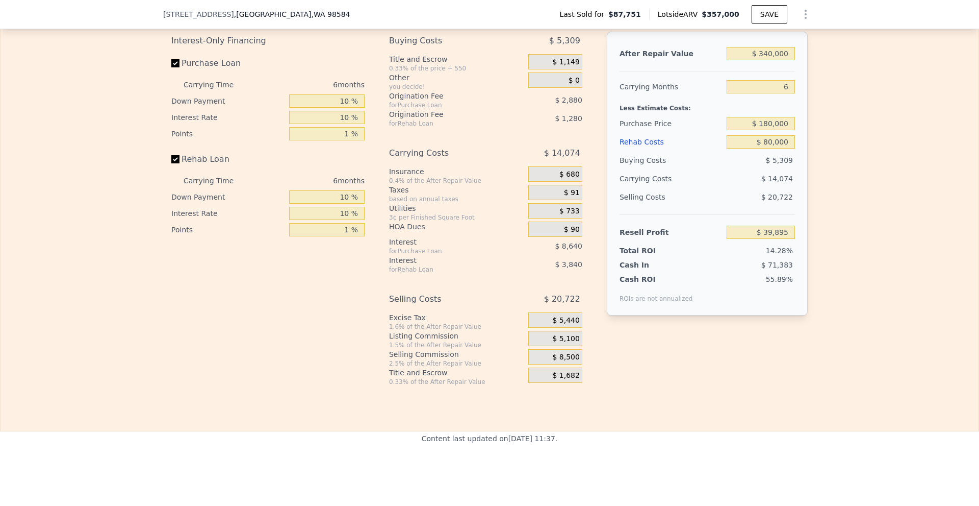
click at [910, 243] on div "Edit the assumptions in yellow boxes. Input profit to calculate an offer price.…" at bounding box center [490, 188] width 978 height 395
drag, startPoint x: 762, startPoint y: 141, endPoint x: 768, endPoint y: 140, distance: 5.7
click at [768, 130] on input "$ 180,000" at bounding box center [761, 123] width 68 height 13
type input "$ 200,000"
click at [813, 155] on div "Edit the assumptions in yellow boxes. Input profit to calculate an offer price.…" at bounding box center [490, 188] width 978 height 395
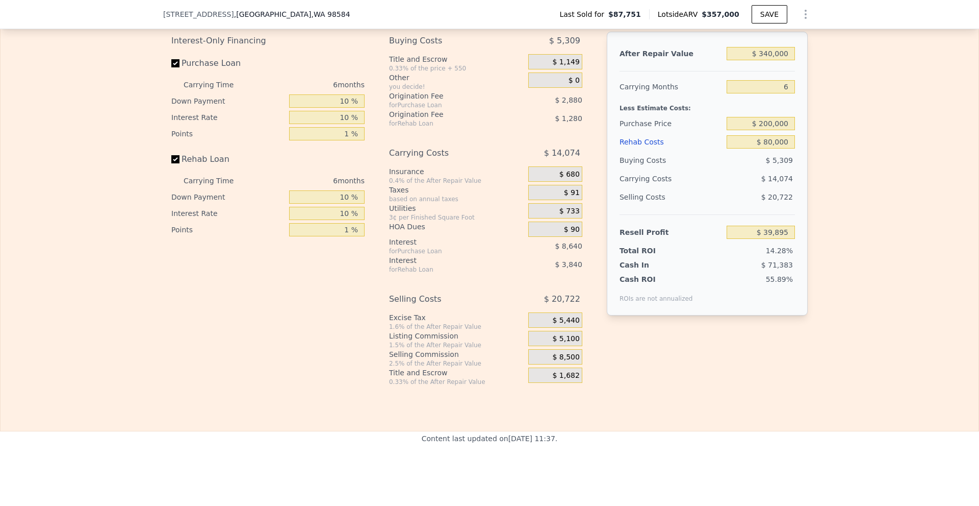
type input "$ 18,548"
drag, startPoint x: 760, startPoint y: 139, endPoint x: 767, endPoint y: 139, distance: 6.6
click at [767, 130] on input "$ 200,000" at bounding box center [761, 123] width 68 height 13
type input "$ 170,000"
click at [837, 145] on div "Edit the assumptions in yellow boxes. Input profit to calculate an offer price.…" at bounding box center [490, 188] width 978 height 395
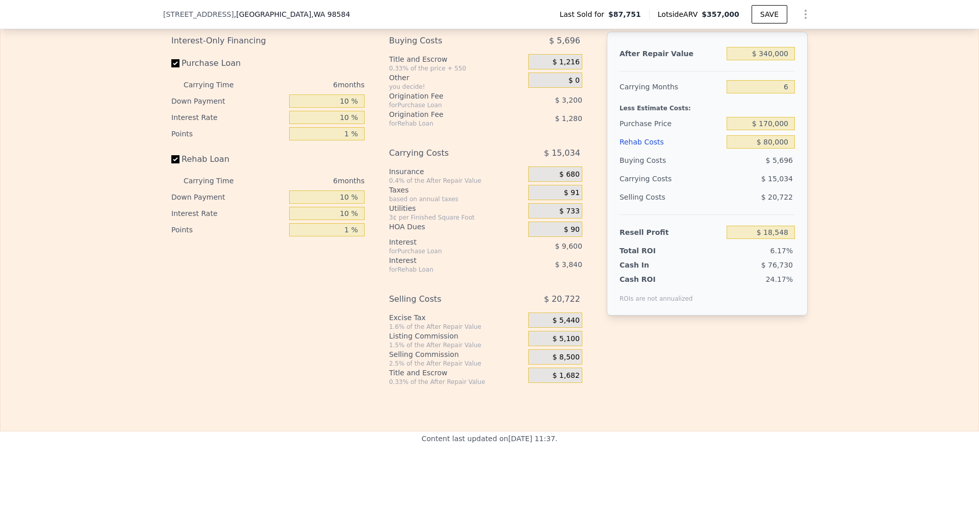
type input "$ 50,568"
click at [767, 130] on input "$ 170,000" at bounding box center [761, 123] width 68 height 13
click at [768, 148] on input "$ 80,000" at bounding box center [761, 141] width 68 height 13
click at [816, 156] on div "Edit the assumptions in yellow boxes. Input profit to calculate an offer price.…" at bounding box center [490, 188] width 978 height 395
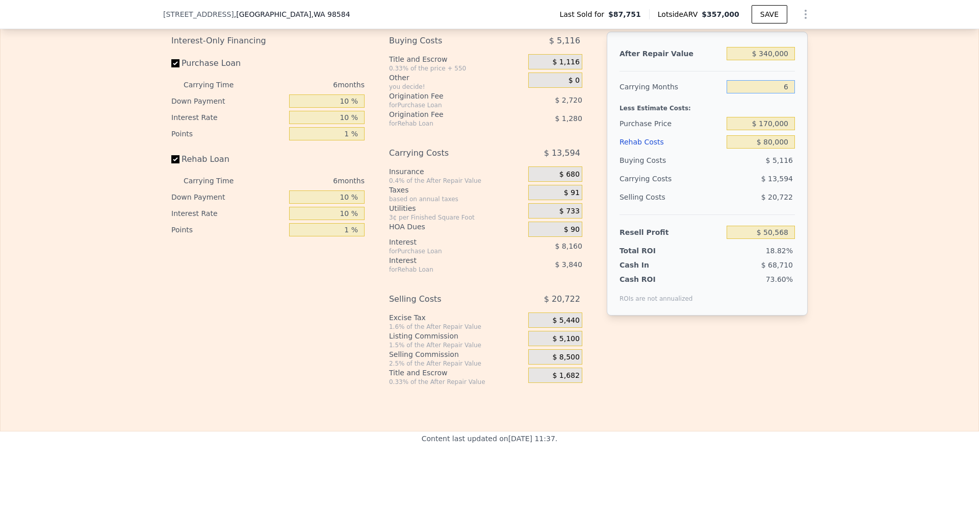
click at [779, 93] on input "6" at bounding box center [761, 86] width 68 height 13
click at [820, 111] on div "Edit the assumptions in yellow boxes. Input profit to calculate an offer price.…" at bounding box center [490, 188] width 978 height 395
